Goal: Task Accomplishment & Management: Use online tool/utility

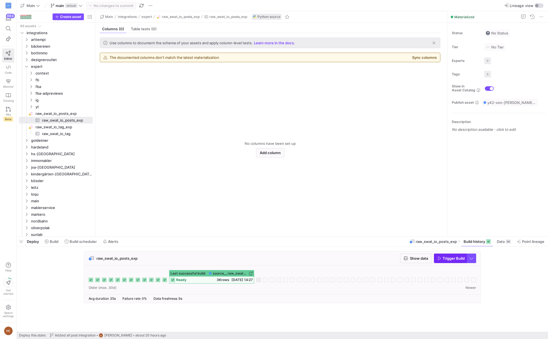
click at [459, 257] on span "Trigger Build" at bounding box center [454, 258] width 22 height 4
click at [519, 257] on div "raw_swat_io_posts_exp Show data Trigger Build Last successful build source__raw…" at bounding box center [281, 278] width 529 height 55
click at [443, 252] on div "raw_swat_io_posts_exp Show data Trigger Build" at bounding box center [282, 258] width 397 height 14
click at [445, 256] on span "Trigger Build" at bounding box center [454, 258] width 22 height 4
click at [455, 257] on span "Trigger Build" at bounding box center [454, 258] width 22 height 4
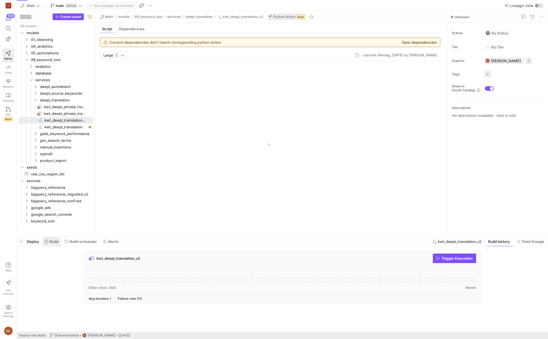
click at [50, 242] on span "Build" at bounding box center [54, 241] width 9 height 4
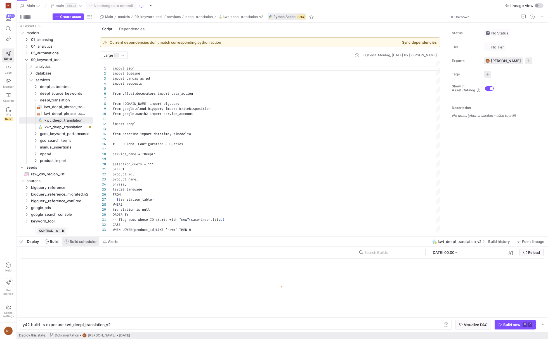
scroll to position [0, 87]
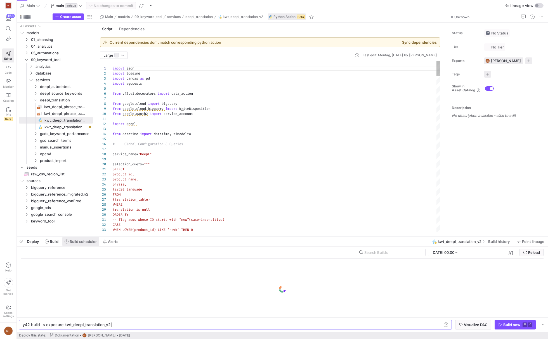
click at [83, 242] on span "Build scheduler" at bounding box center [83, 241] width 27 height 4
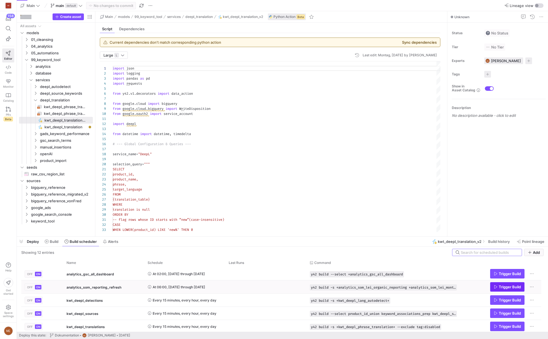
click at [511, 289] on span "Press SPACE to select this row." at bounding box center [508, 286] width 34 height 9
